Goal: Find specific page/section: Find specific page/section

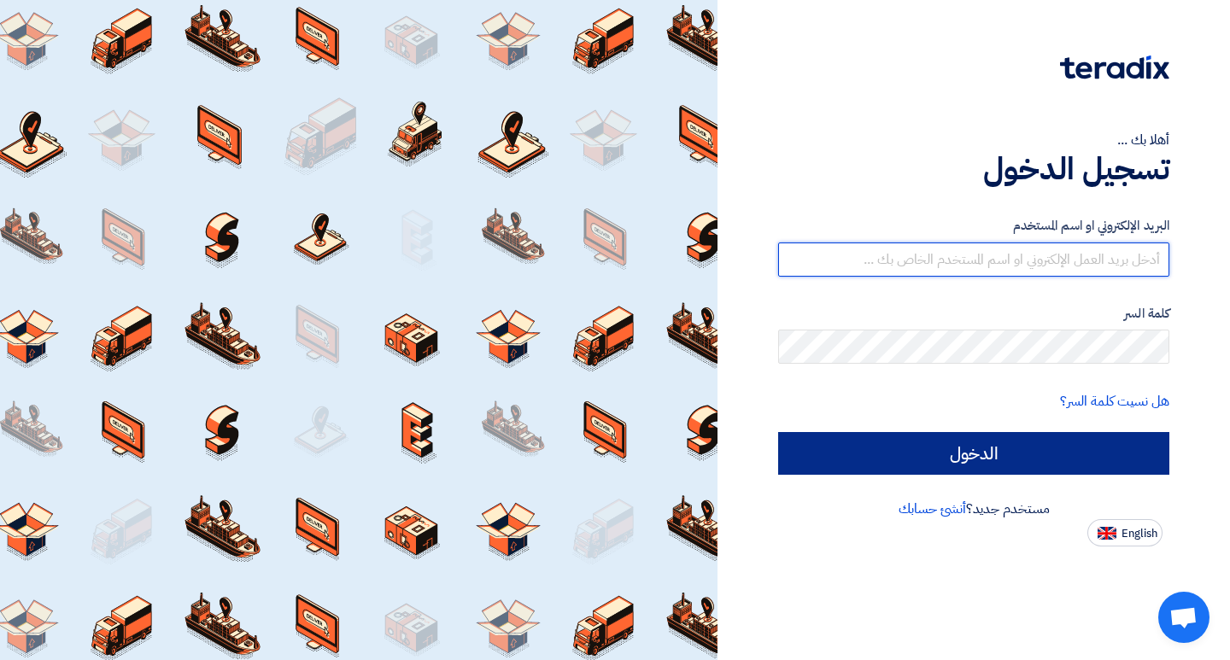
type input "[EMAIL_ADDRESS][DOMAIN_NAME]"
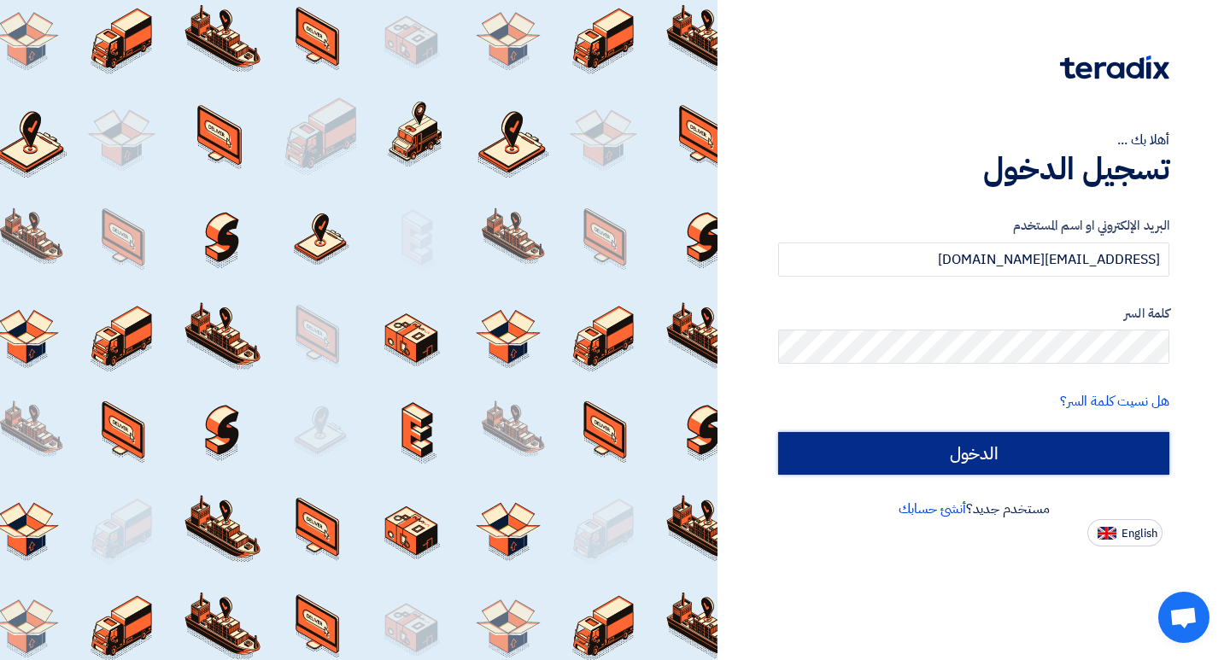
click at [997, 467] on input "الدخول" at bounding box center [973, 453] width 391 height 43
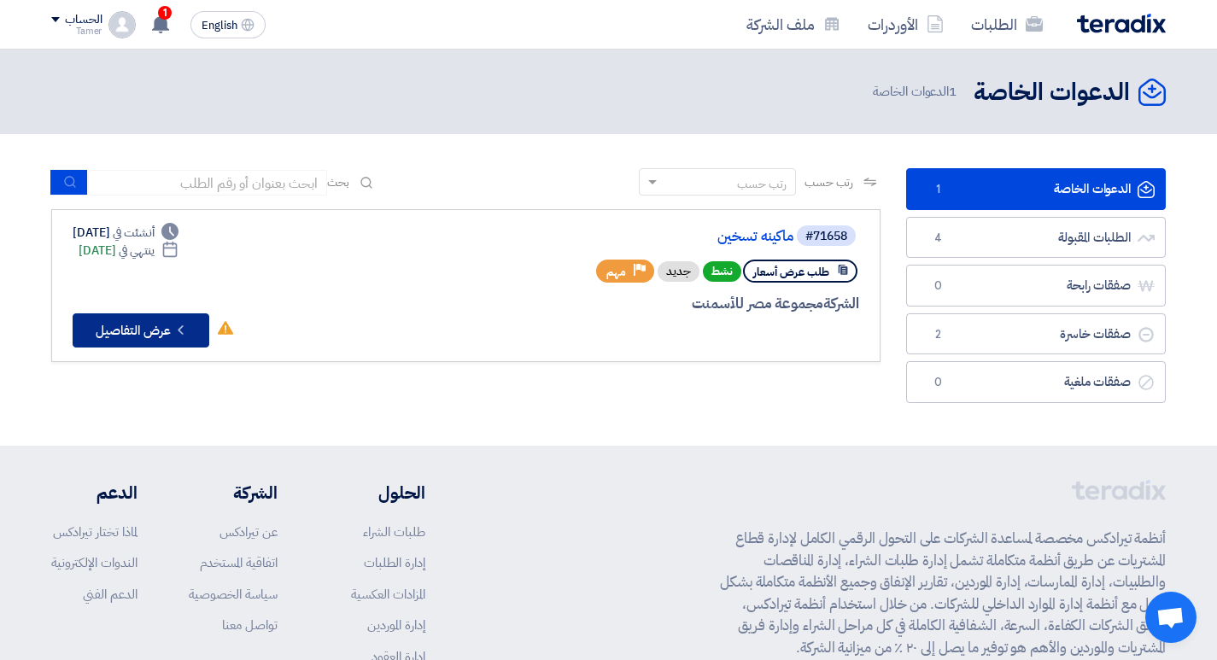
click at [149, 328] on button "Check details عرض التفاصيل" at bounding box center [141, 330] width 137 height 34
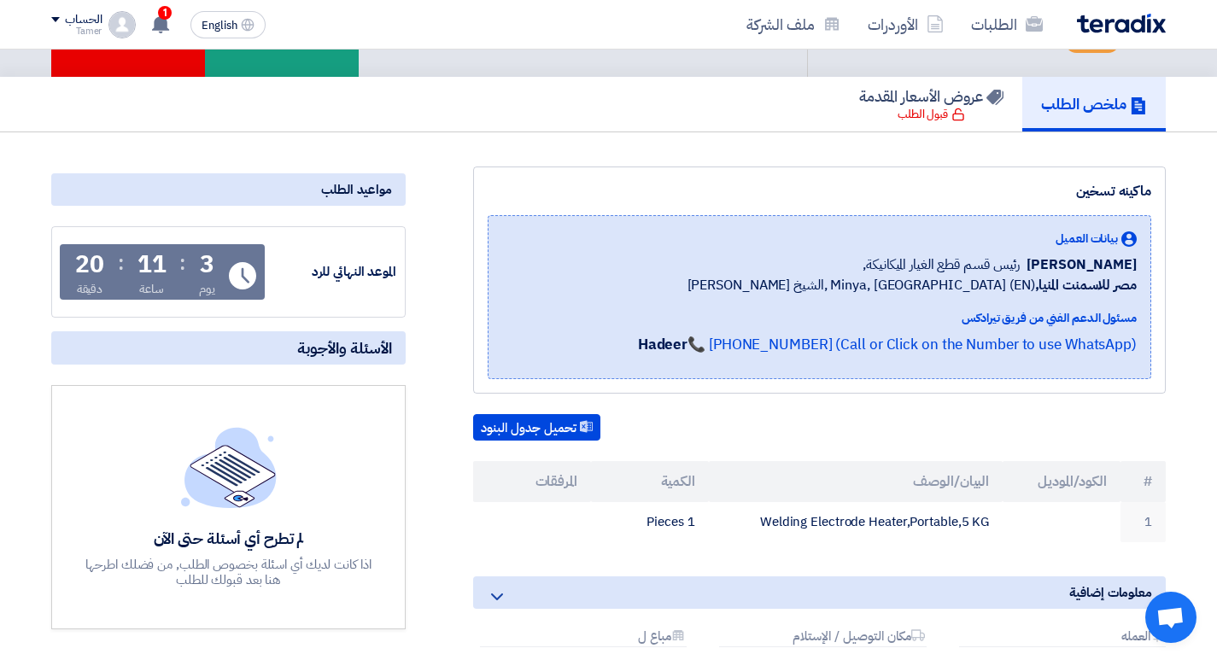
scroll to position [256, 0]
